Goal: Task Accomplishment & Management: Complete application form

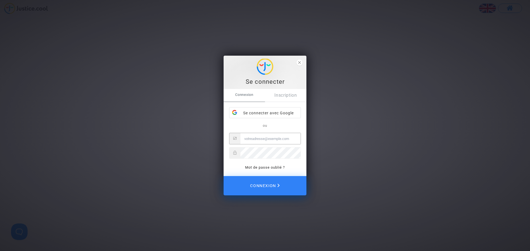
type input "katya.belchinska@skyrefund.com"
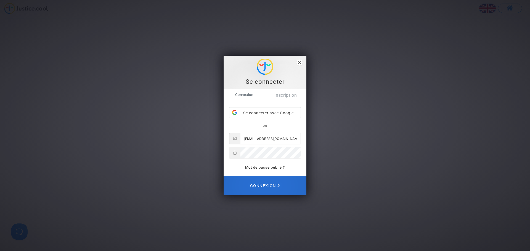
click at [267, 184] on span "Connexion" at bounding box center [265, 186] width 30 height 12
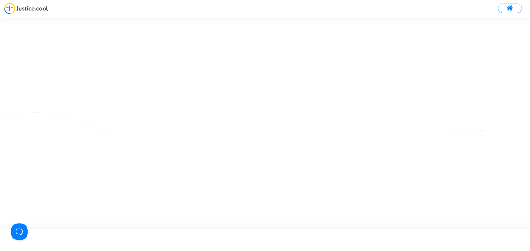
click at [32, 8] on img at bounding box center [26, 8] width 44 height 11
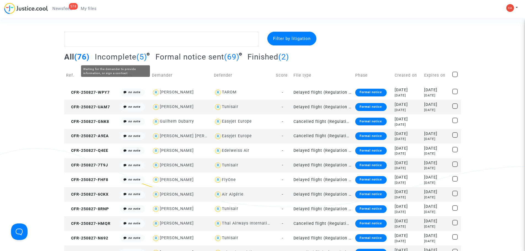
click at [115, 60] on span "Incomplete" at bounding box center [116, 56] width 42 height 9
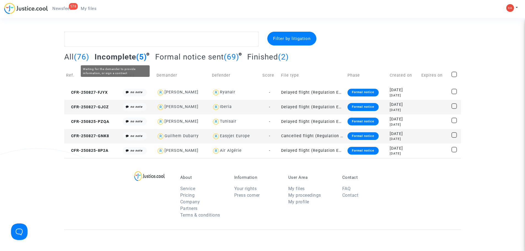
click at [117, 57] on span "Incomplete" at bounding box center [116, 56] width 42 height 9
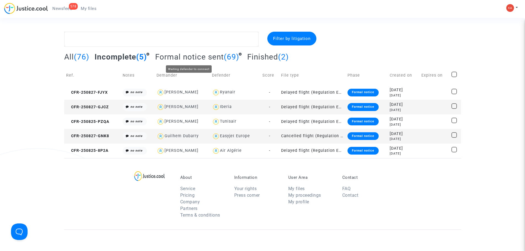
click at [193, 55] on span "Formal notice sent" at bounding box center [189, 56] width 69 height 9
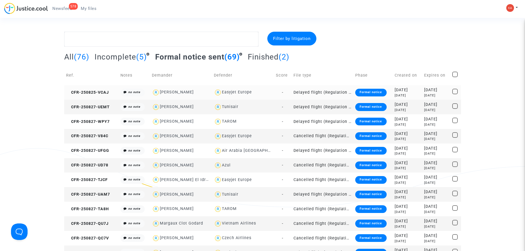
click at [259, 93] on div "Easyjet Europe" at bounding box center [243, 93] width 58 height 8
type textarea "@"Easyjet Europe""
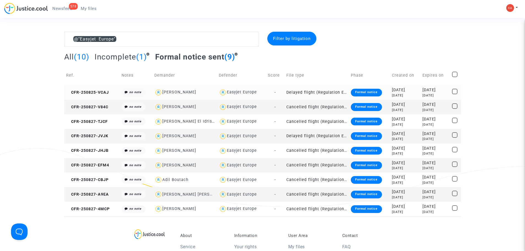
click at [309, 92] on td "Delayed flight (Regulation EC 261/2004)" at bounding box center [317, 92] width 65 height 15
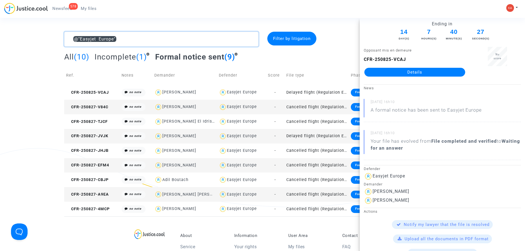
drag, startPoint x: 149, startPoint y: 40, endPoint x: 31, endPoint y: 38, distance: 118.1
click at [31, 38] on div "@"Easyjet Europe" Filter by litigation All (10) Incomplete (1) Formal notice se…" at bounding box center [262, 124] width 525 height 185
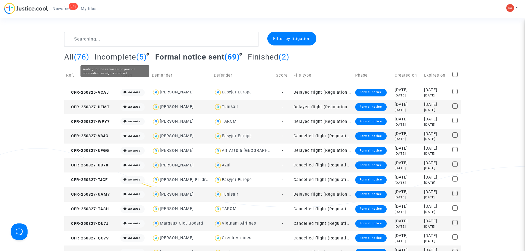
click at [103, 54] on span "Incomplete" at bounding box center [116, 56] width 42 height 9
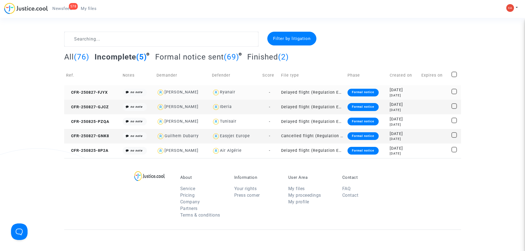
click at [300, 92] on td "Delayed flight (Regulation EC 261/2004)" at bounding box center [312, 92] width 66 height 15
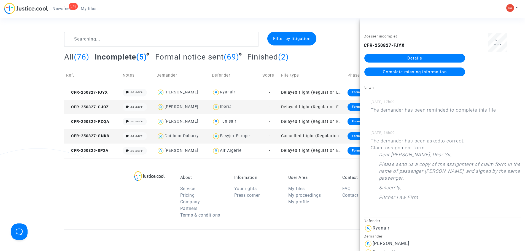
click at [426, 58] on link "Details" at bounding box center [415, 58] width 101 height 9
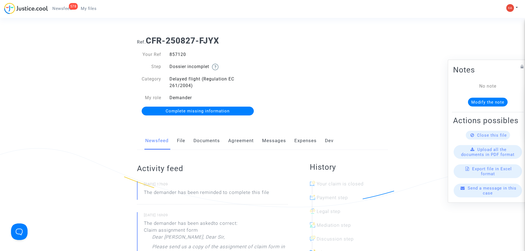
drag, startPoint x: 194, startPoint y: 56, endPoint x: 163, endPoint y: 56, distance: 30.3
click at [163, 56] on div "Your Ref 857120" at bounding box center [198, 54] width 130 height 7
copy div "857120"
click at [189, 110] on span "Complete missing information" at bounding box center [198, 111] width 64 height 5
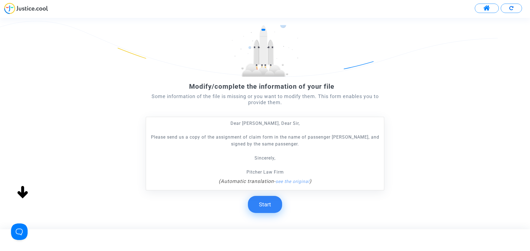
scroll to position [50, 0]
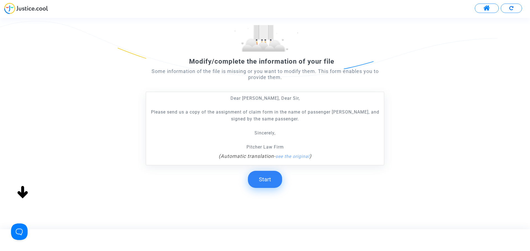
click at [269, 178] on button "Start" at bounding box center [265, 179] width 34 height 17
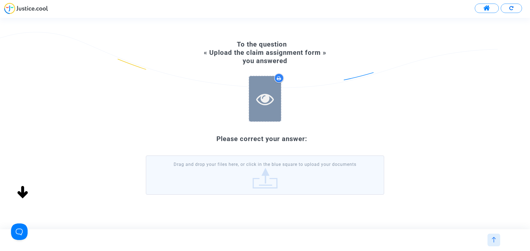
click at [259, 93] on icon at bounding box center [265, 99] width 18 height 18
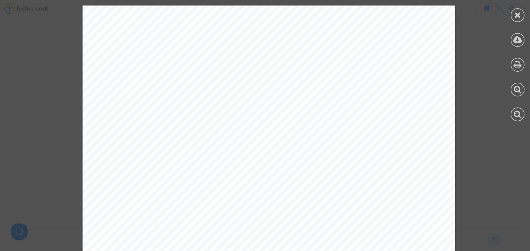
scroll to position [110, 0]
click at [514, 16] on icon at bounding box center [517, 15] width 7 height 8
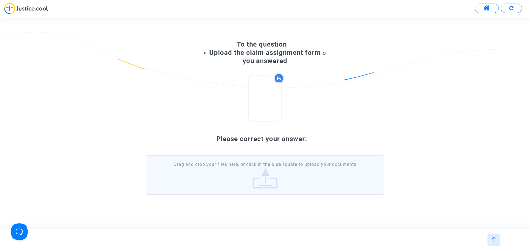
click at [265, 167] on label "Drag and drop your files here, or click in the blue square to upload your docum…" at bounding box center [265, 175] width 238 height 39
click at [0, 0] on input "Drag and drop your files here, or click in the blue square to upload your docum…" at bounding box center [0, 0] width 0 height 0
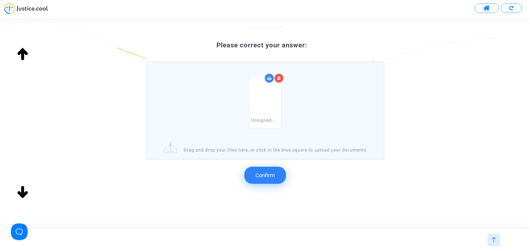
scroll to position [107, 0]
click at [273, 170] on button "Confirm" at bounding box center [265, 175] width 42 height 17
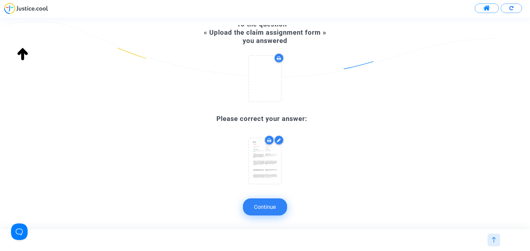
scroll to position [27, 0]
click at [272, 201] on button "Continue" at bounding box center [265, 207] width 44 height 17
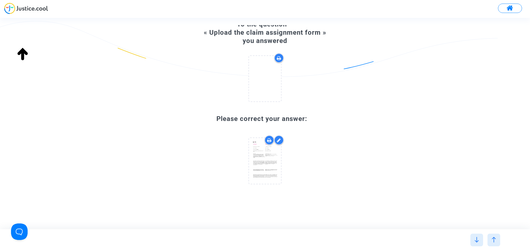
scroll to position [0, 0]
